Goal: Information Seeking & Learning: Learn about a topic

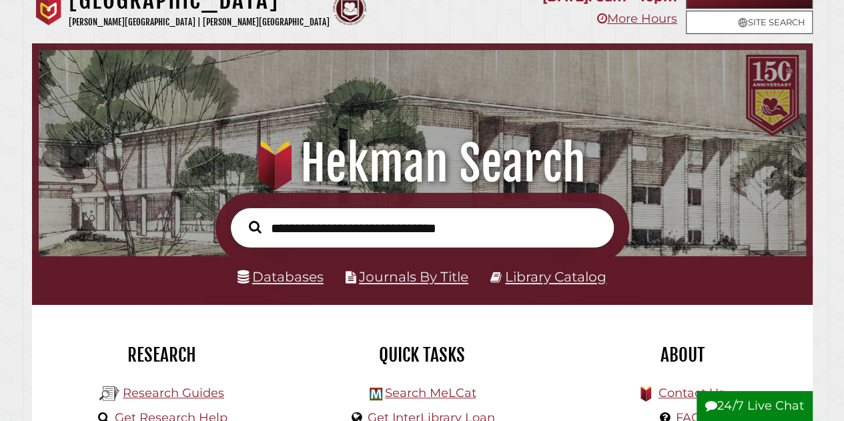
scroll to position [184, 0]
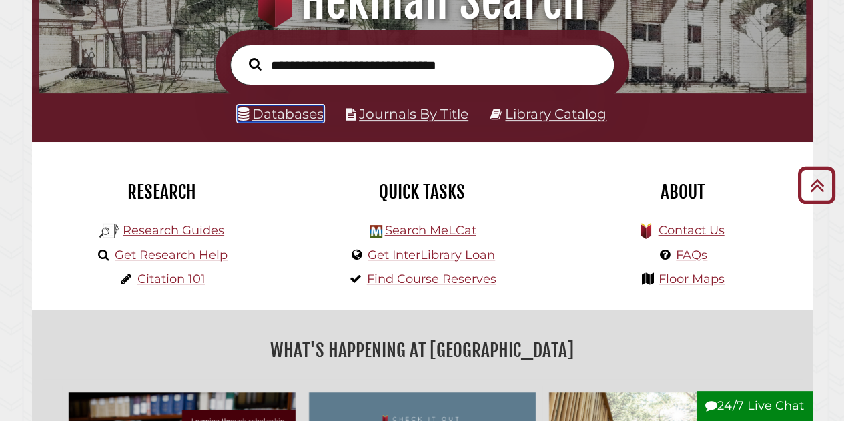
click at [288, 117] on link "Databases" at bounding box center [281, 113] width 86 height 17
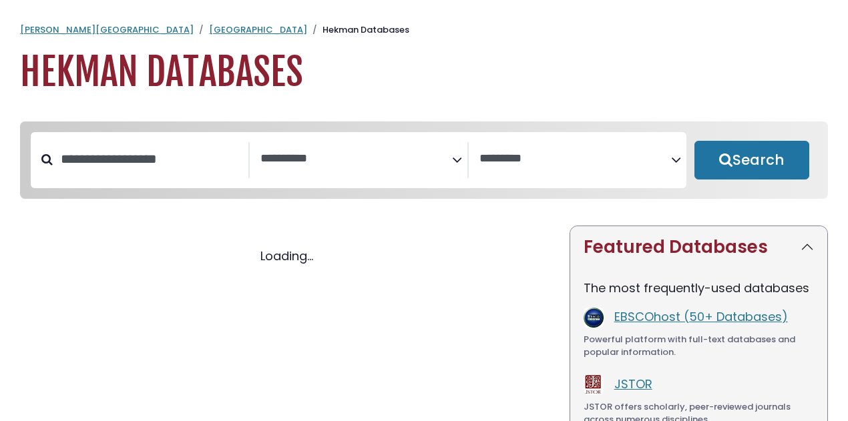
select select "Database Subject Filter"
select select "Database Vendors Filter"
select select "Database Subject Filter"
select select "Database Vendors Filter"
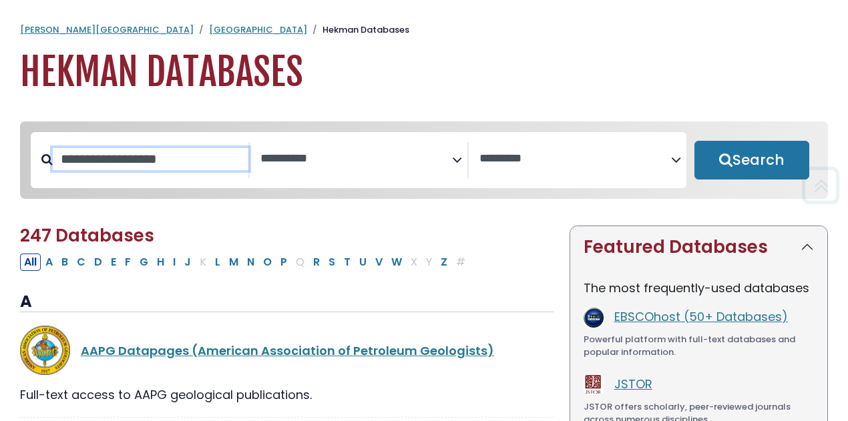
click at [103, 170] on input "Search database by title or keyword" at bounding box center [151, 159] width 196 height 22
type input "********"
click at [694, 141] on button "Search" at bounding box center [751, 160] width 115 height 39
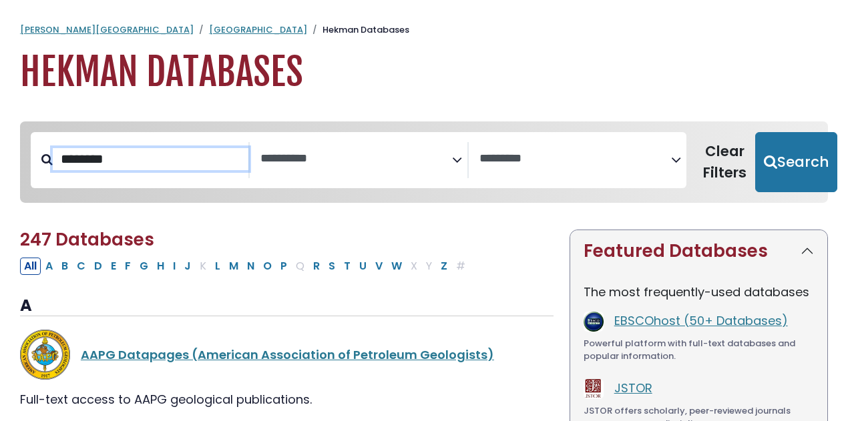
select select "Database Subject Filter"
select select "Database Vendors Filter"
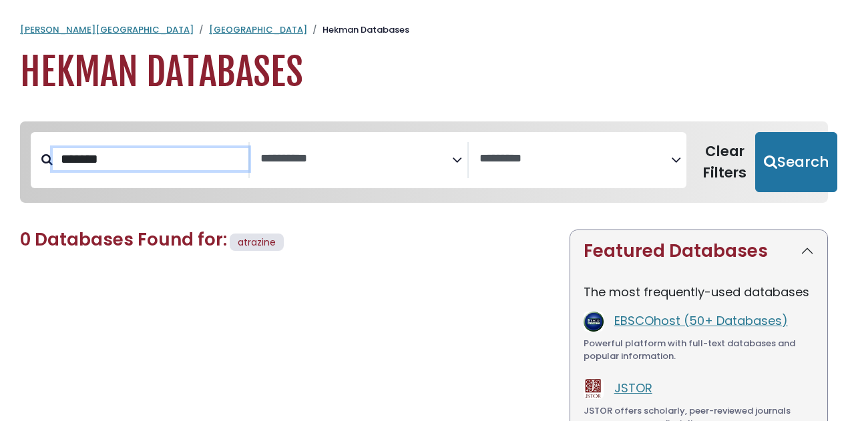
type input "*******"
click at [755, 132] on button "Search" at bounding box center [796, 162] width 82 height 60
select select "Database Subject Filter"
select select "Database Vendors Filter"
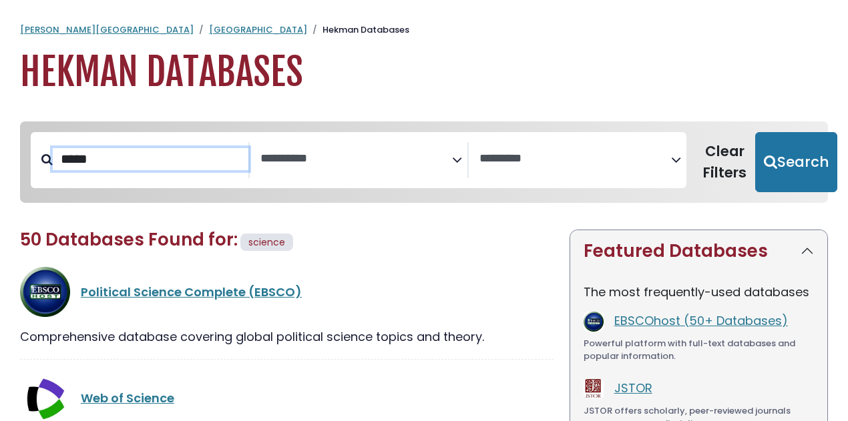
type input "*****"
click at [755, 132] on button "Search" at bounding box center [796, 162] width 82 height 60
select select "Database Subject Filter"
select select "Database Vendors Filter"
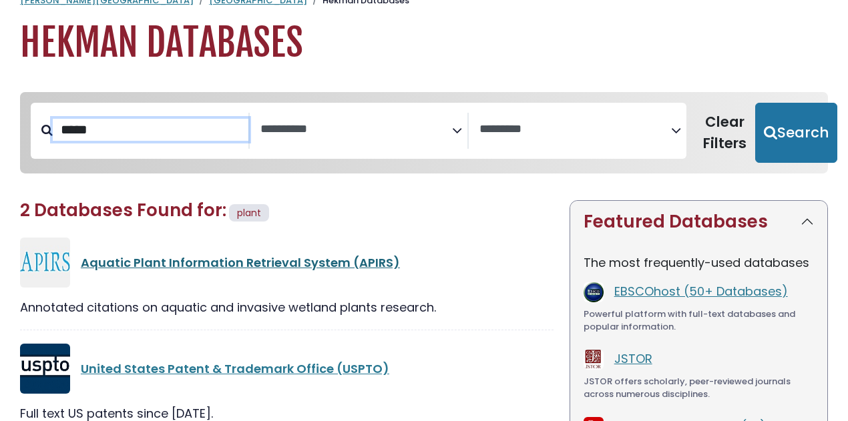
scroll to position [30, 0]
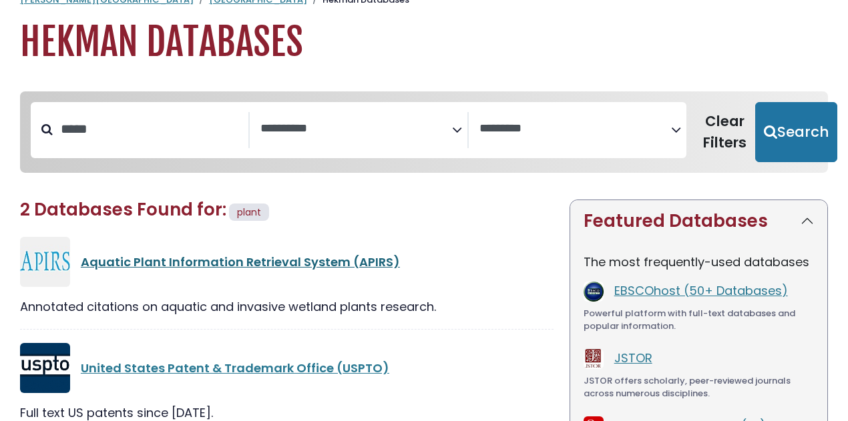
click at [214, 262] on link "Aquatic Plant Information Retrieval System (APIRS)" at bounding box center [240, 262] width 319 height 17
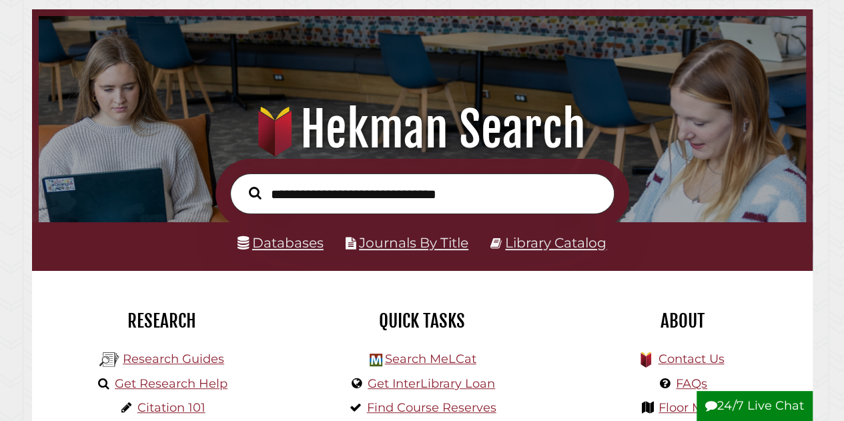
scroll to position [178, 0]
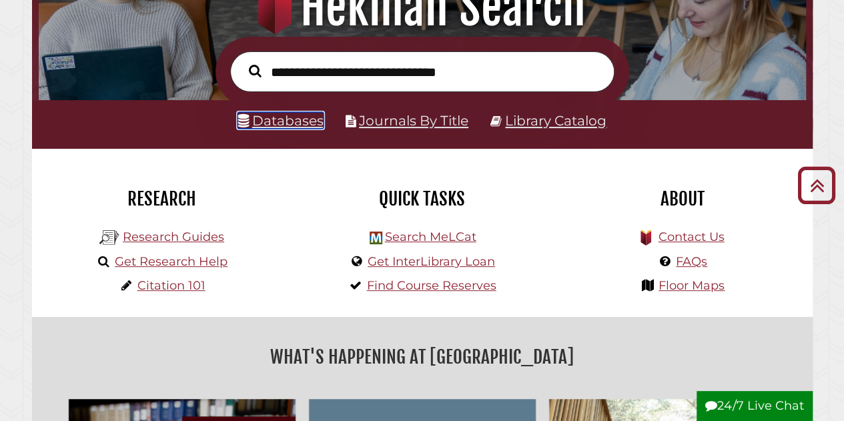
click at [280, 122] on link "Databases" at bounding box center [281, 120] width 86 height 17
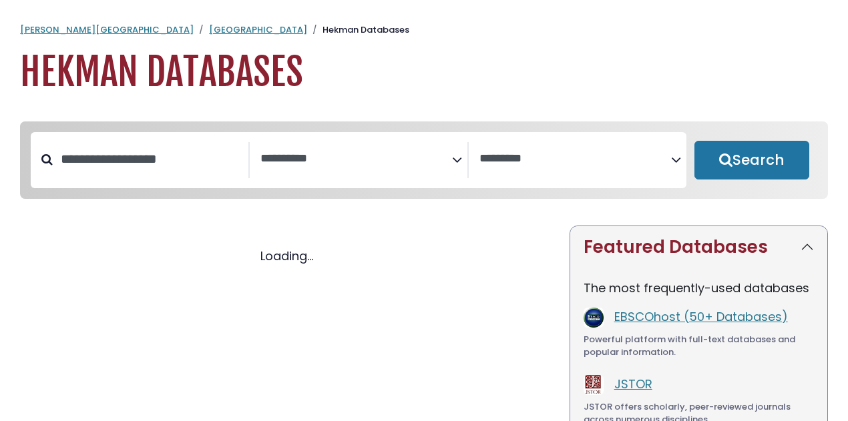
select select "Database Subject Filter"
select select "Database Vendors Filter"
select select "Database Subject Filter"
select select "Database Vendors Filter"
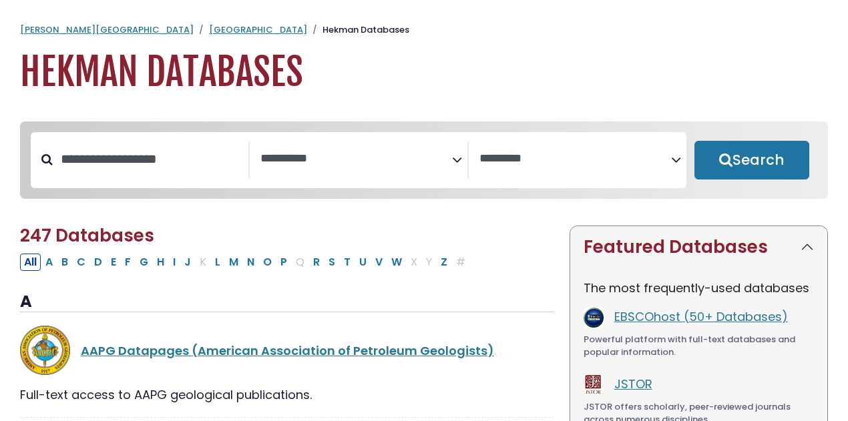
scroll to position [44, 0]
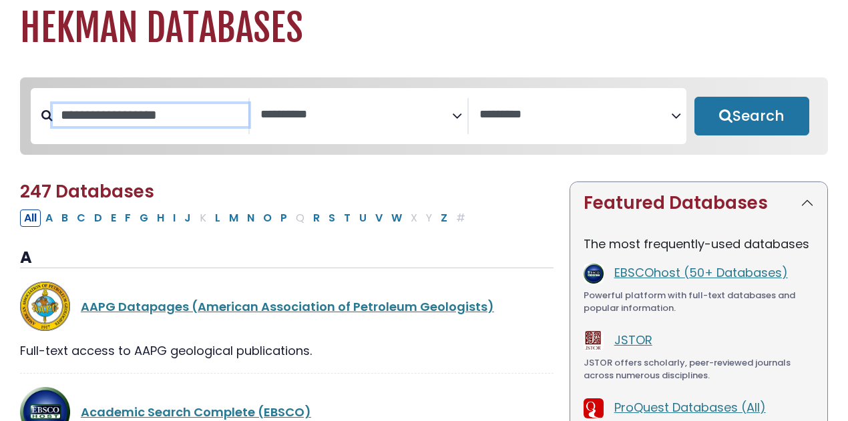
click at [149, 115] on input "Search database by title or keyword" at bounding box center [151, 115] width 196 height 22
type input "*"
type input "******"
click at [694, 97] on button "Search" at bounding box center [751, 116] width 115 height 39
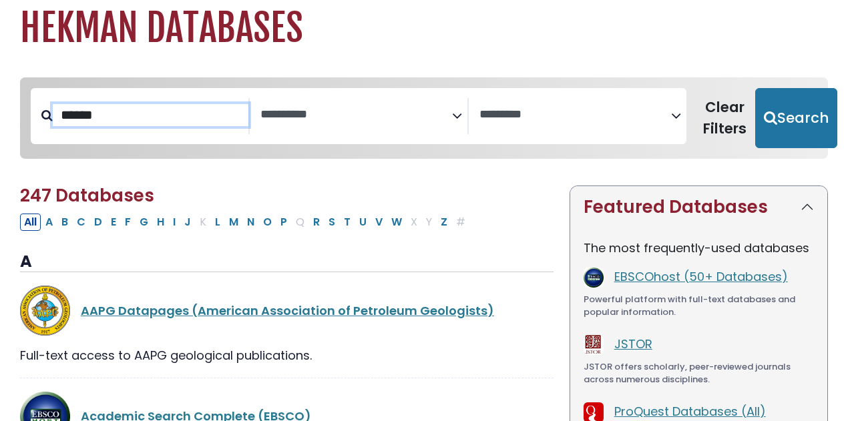
select select "Database Subject Filter"
select select "Database Vendors Filter"
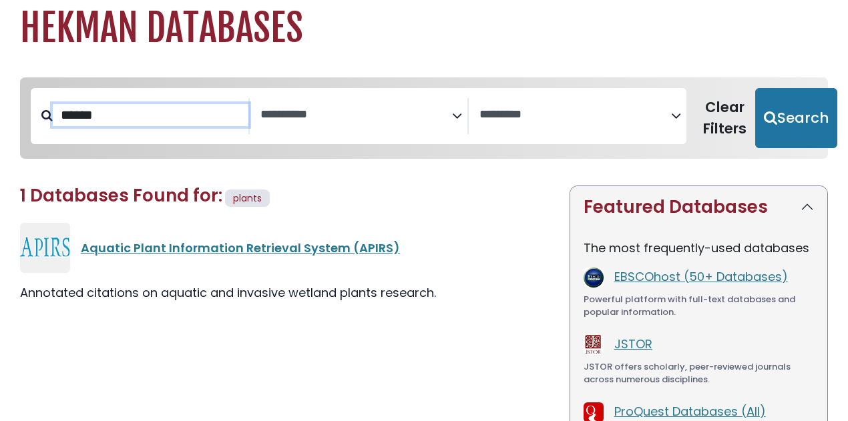
scroll to position [22, 0]
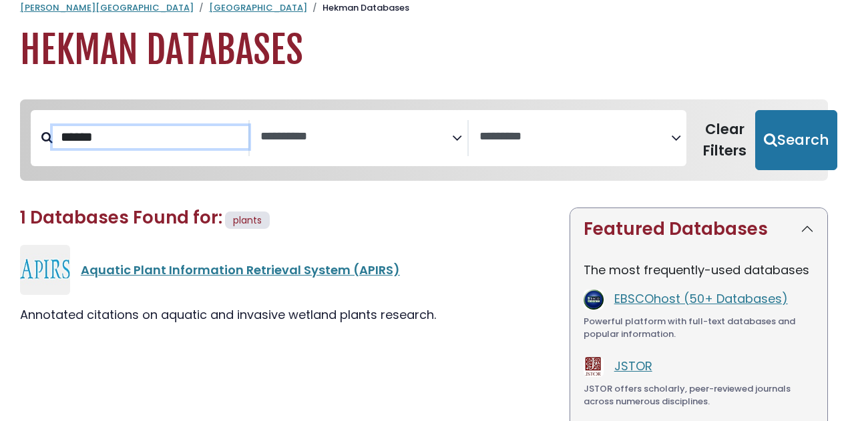
drag, startPoint x: 164, startPoint y: 114, endPoint x: 28, endPoint y: 105, distance: 135.8
click at [27, 105] on div "**********" at bounding box center [424, 140] width 808 height 71
type input "*********"
click at [755, 110] on button "Search" at bounding box center [796, 140] width 82 height 60
select select "Database Subject Filter"
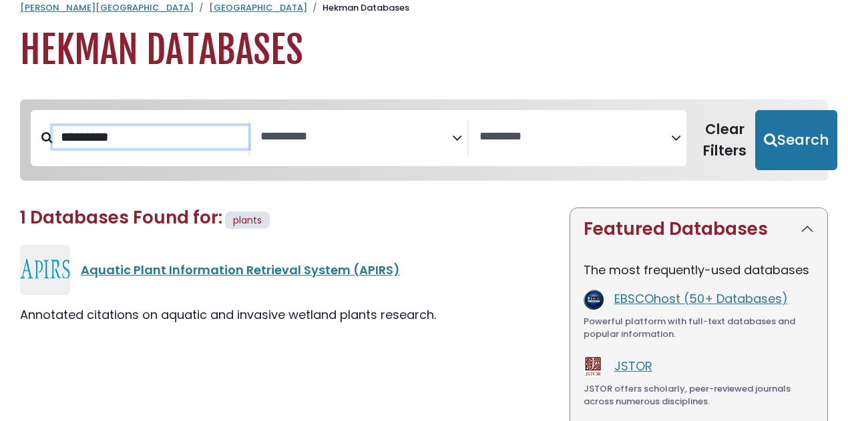
select select "Database Vendors Filter"
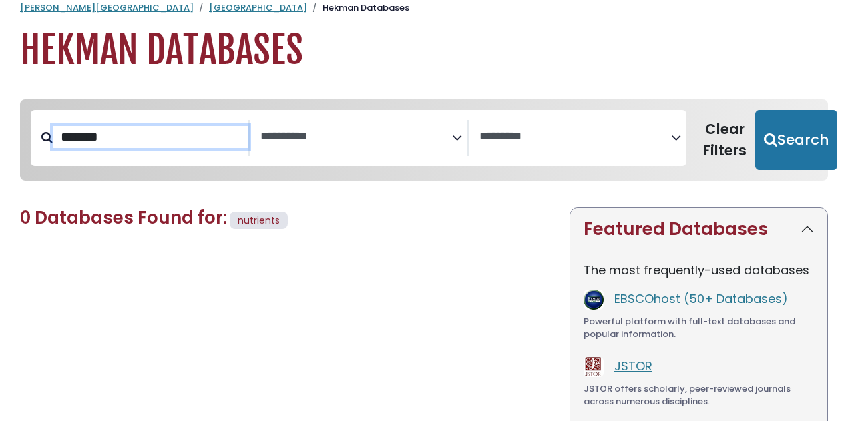
type input "*******"
click at [755, 110] on button "Search" at bounding box center [796, 140] width 82 height 60
select select "Database Subject Filter"
select select "Database Vendors Filter"
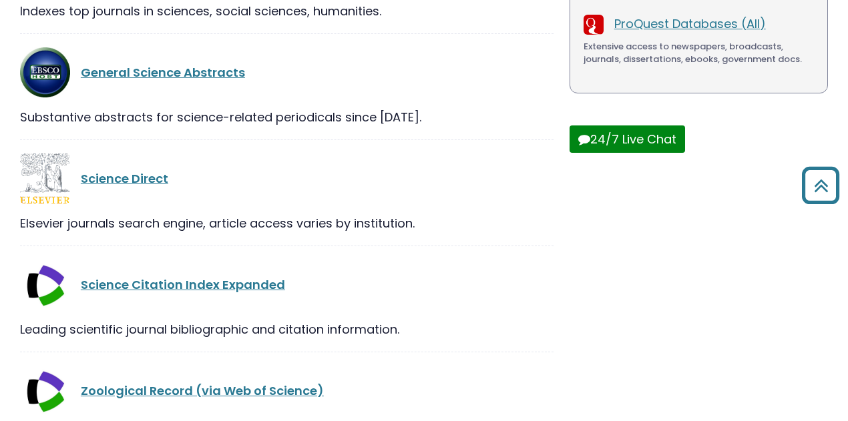
scroll to position [445, 0]
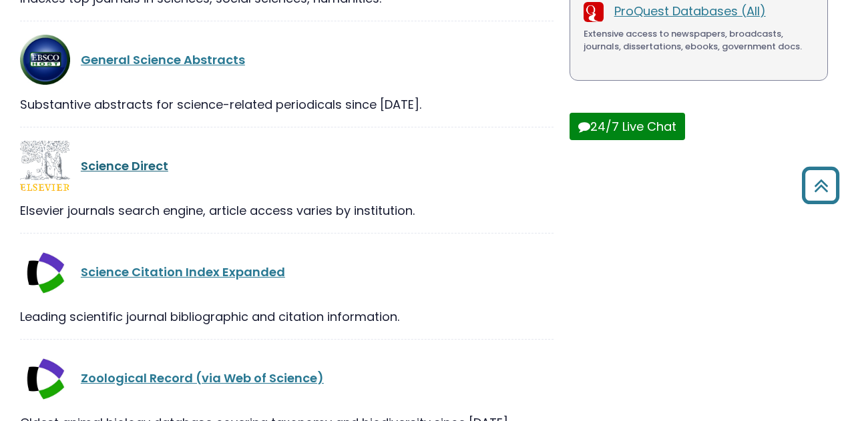
click at [120, 169] on link "Science Direct" at bounding box center [124, 166] width 87 height 17
